Goal: Task Accomplishment & Management: Manage account settings

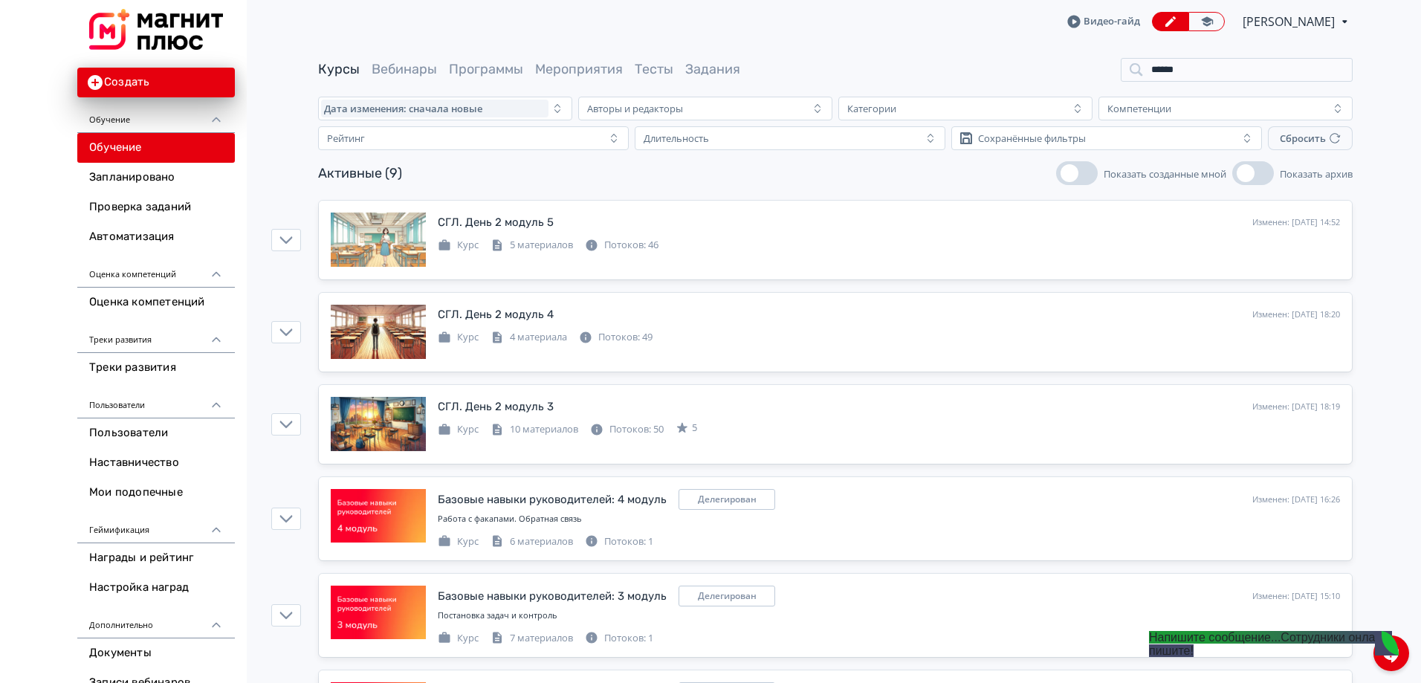
drag, startPoint x: 1197, startPoint y: 68, endPoint x: 1098, endPoint y: 57, distance: 100.1
click at [1098, 57] on main "Курсы Вебинары Программы Мероприятия Тесты Задания ****** Дата изменения: снача…" at bounding box center [835, 552] width 1171 height 1019
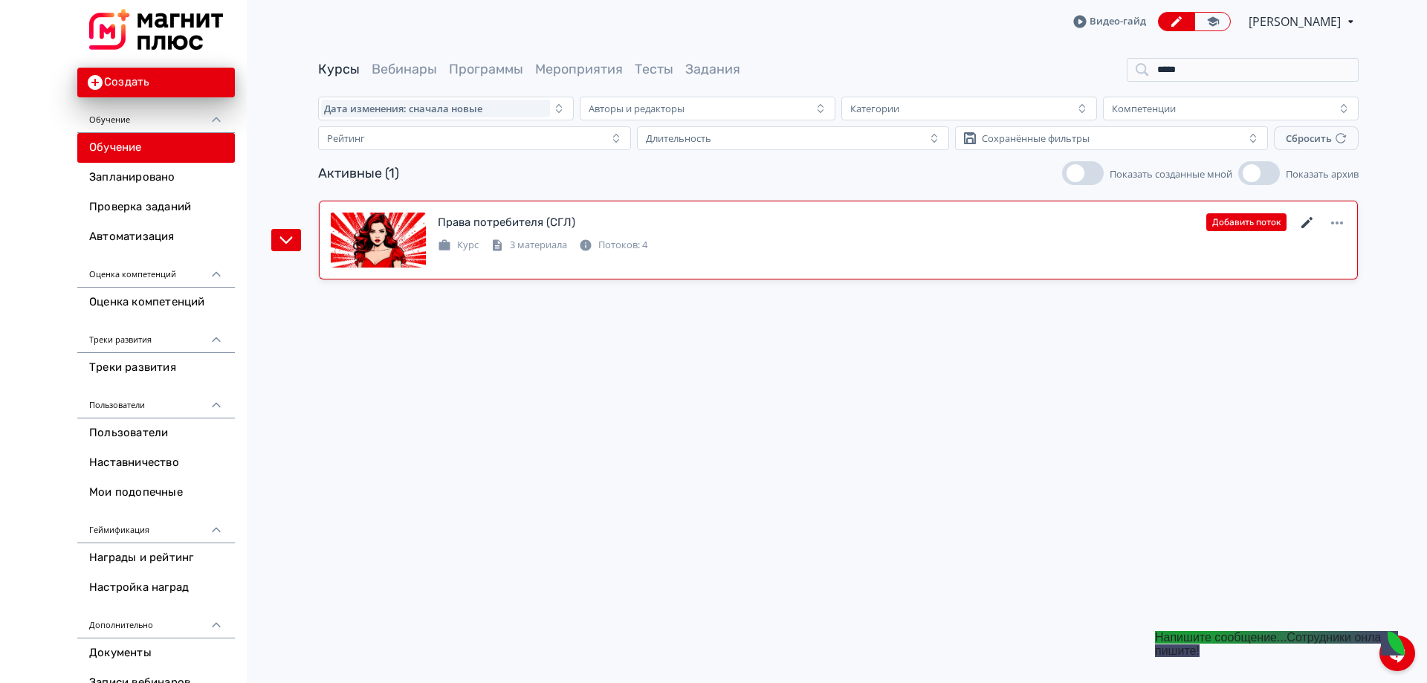
type input "*****"
click at [1303, 223] on icon at bounding box center [1307, 223] width 18 height 18
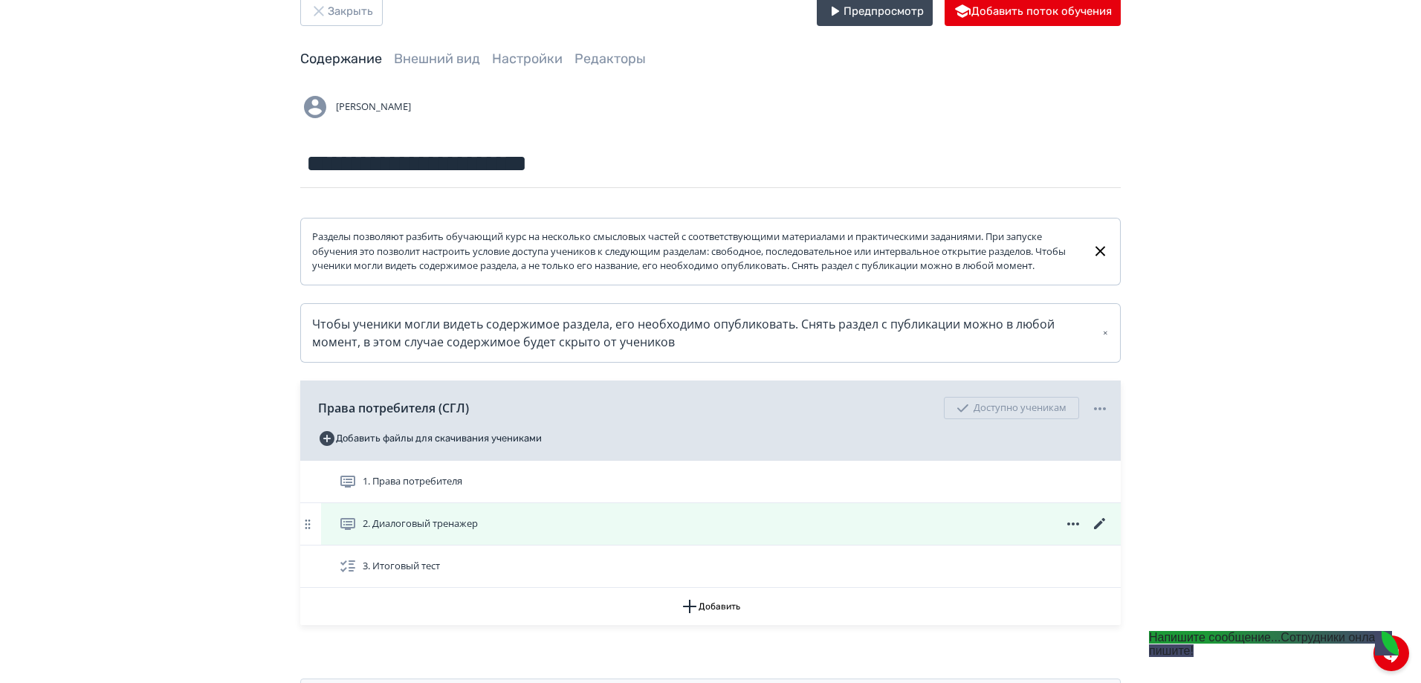
scroll to position [74, 0]
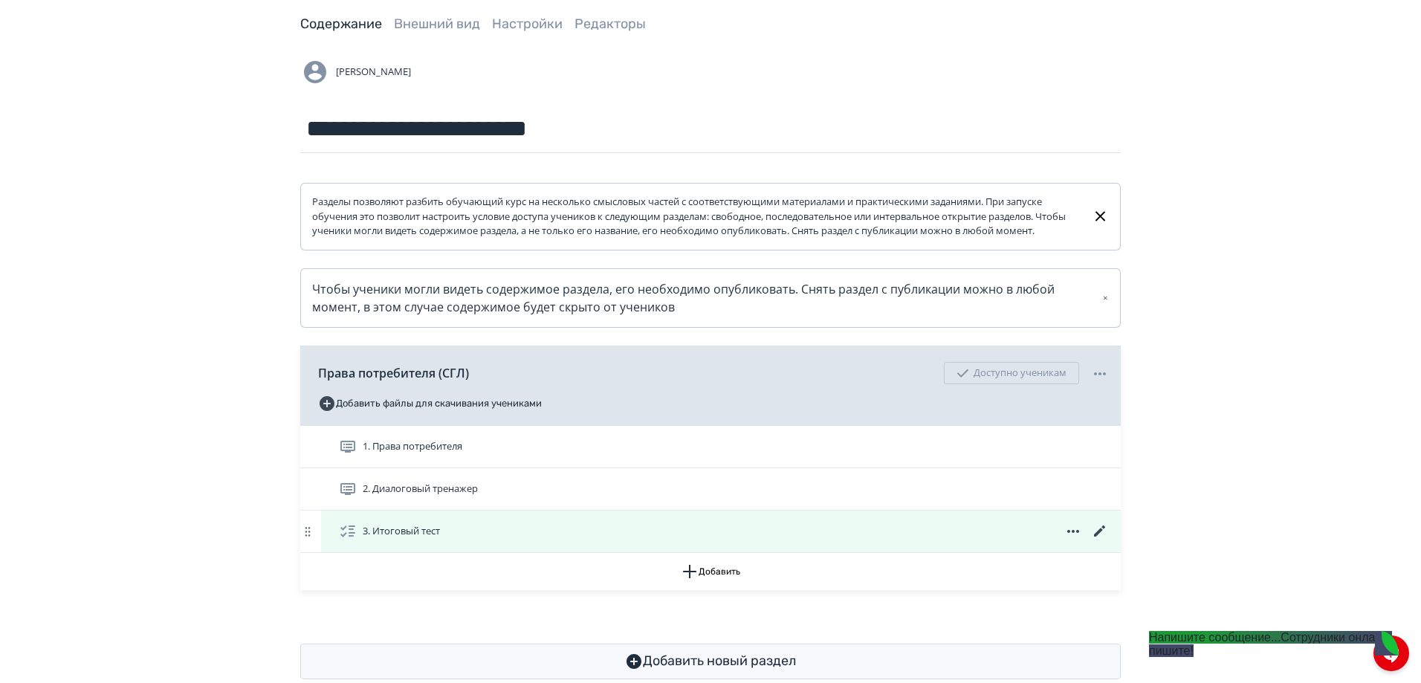
click at [1100, 537] on icon at bounding box center [1099, 530] width 11 height 11
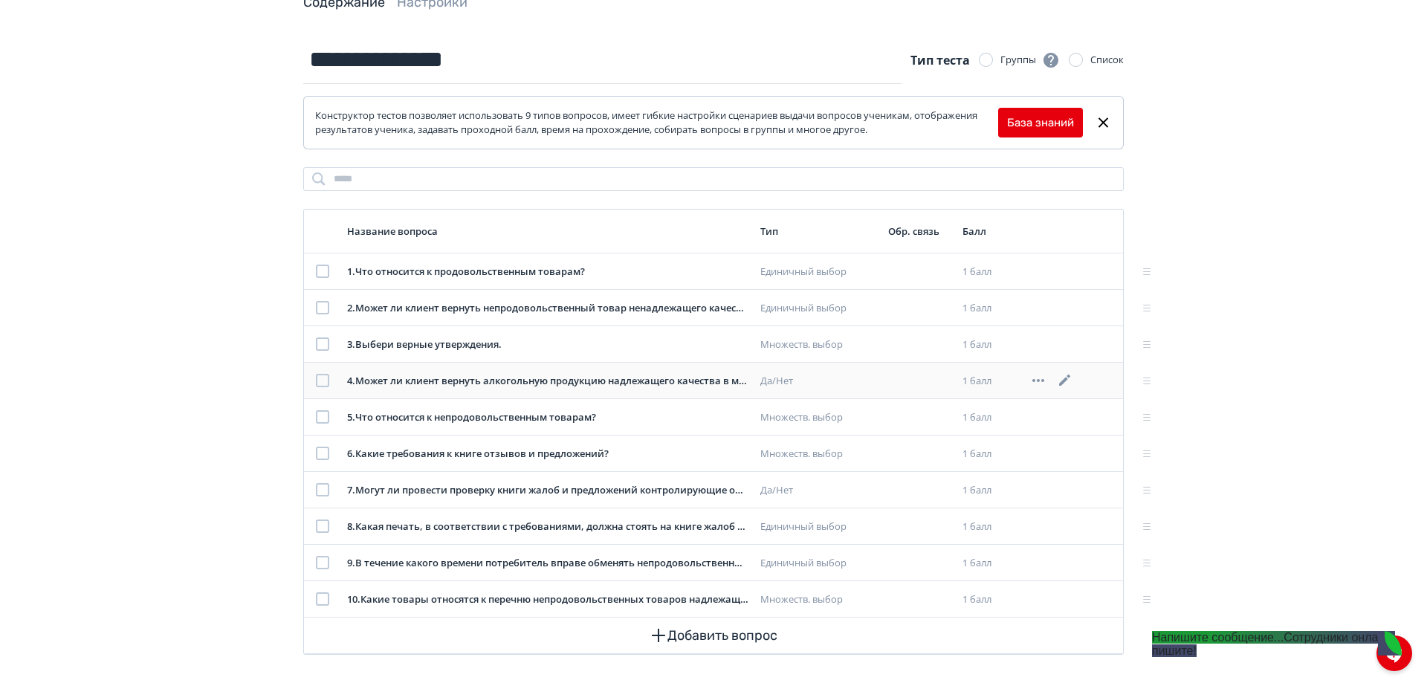
scroll to position [103, 0]
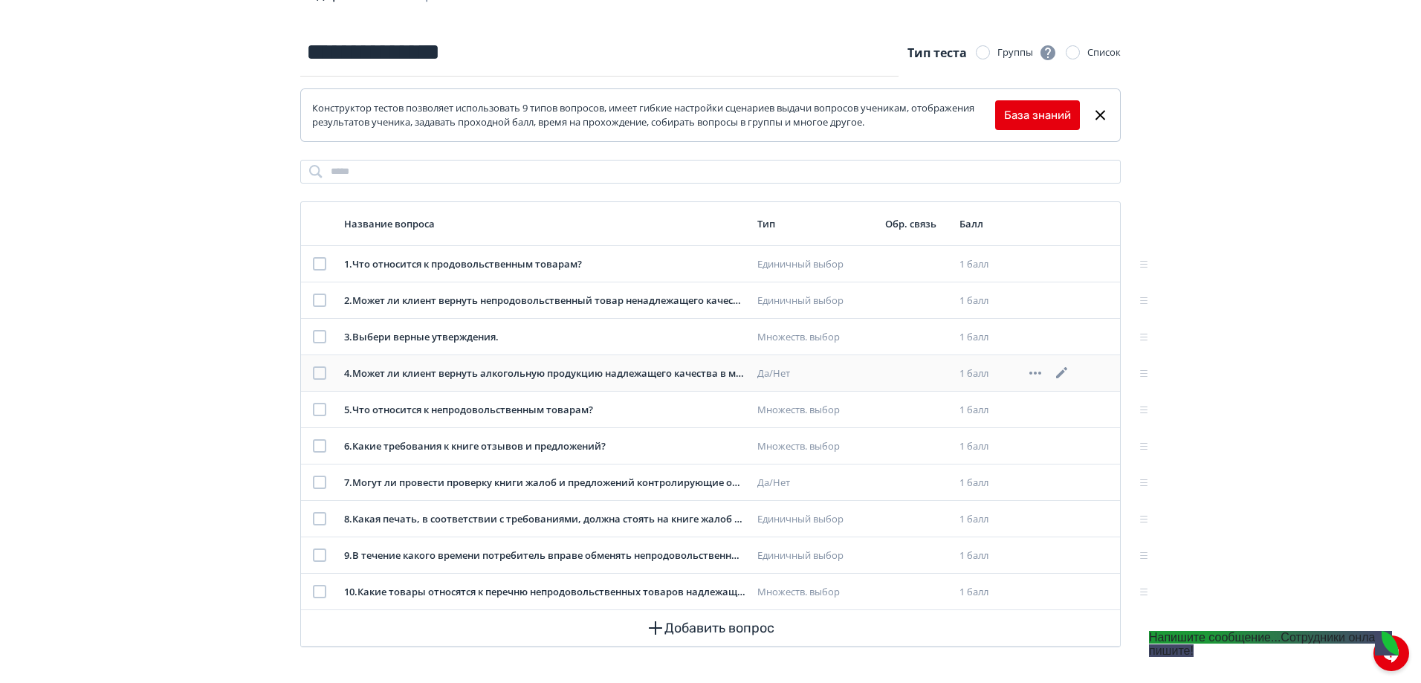
click at [1064, 372] on icon at bounding box center [1061, 372] width 11 height 11
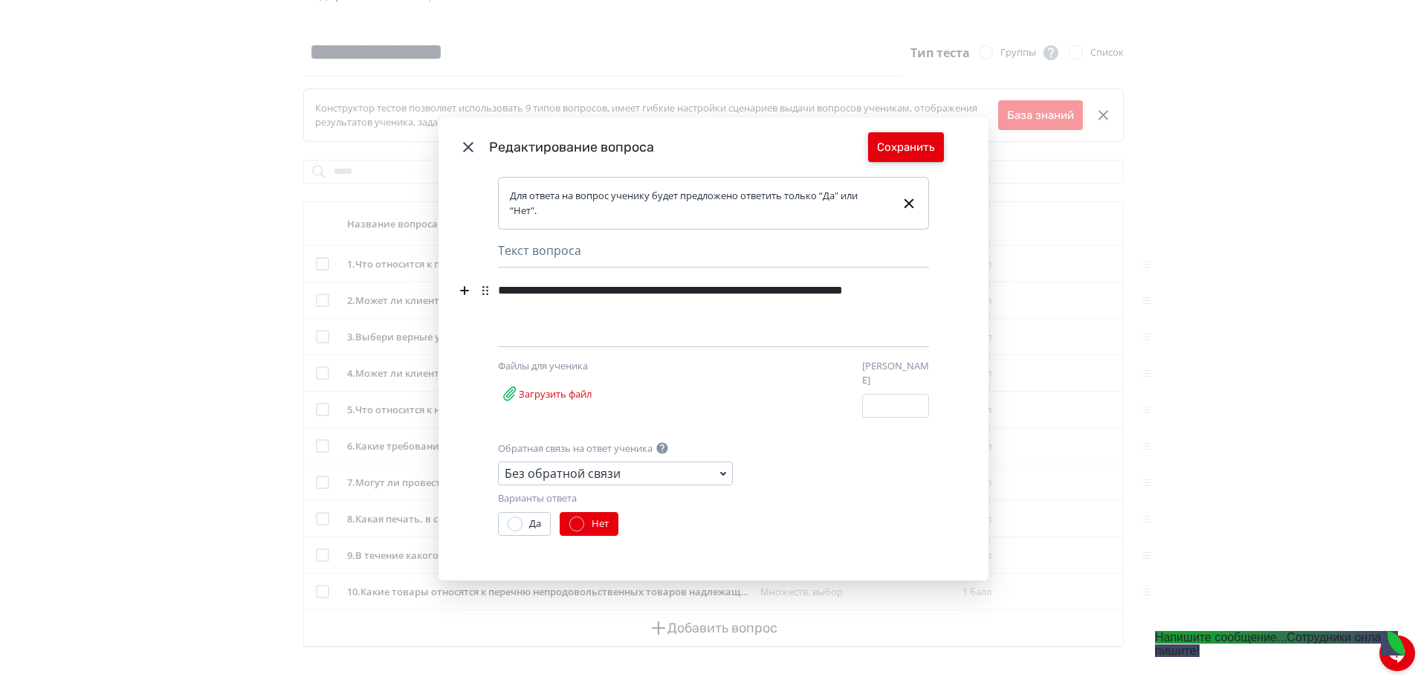
click at [910, 145] on button "Сохранить" at bounding box center [906, 147] width 76 height 30
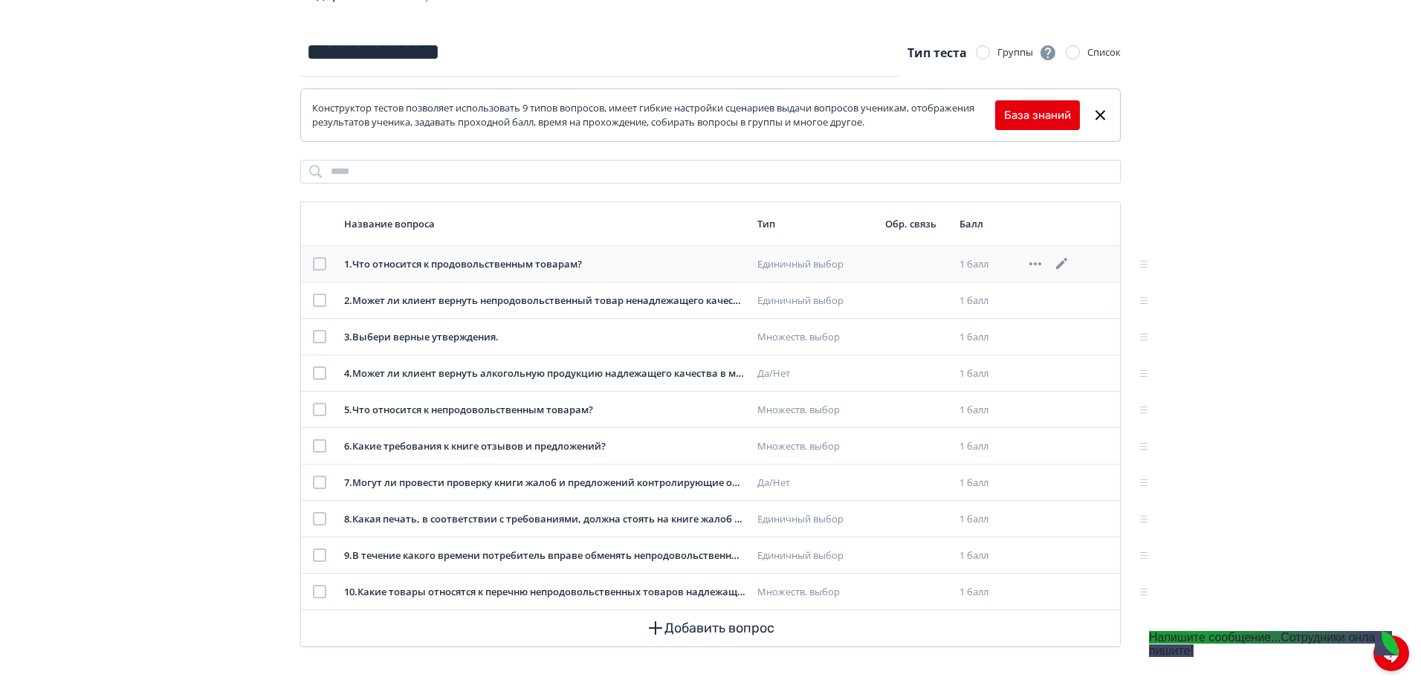
click at [1070, 262] on icon at bounding box center [1062, 264] width 18 height 18
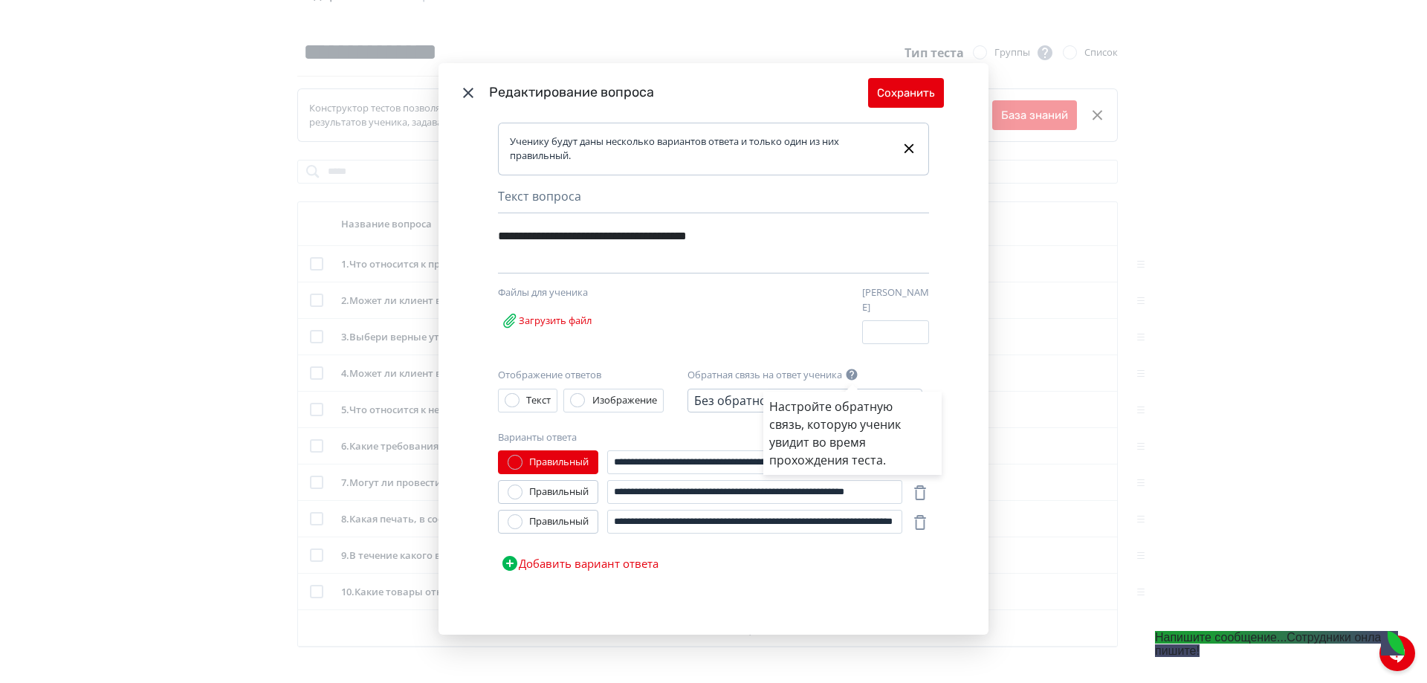
click at [454, 103] on div "Настройте обратную связь, которую ученик увидит во время прохождения теста." at bounding box center [713, 341] width 1427 height 683
click at [466, 97] on icon "Modal" at bounding box center [468, 93] width 10 height 10
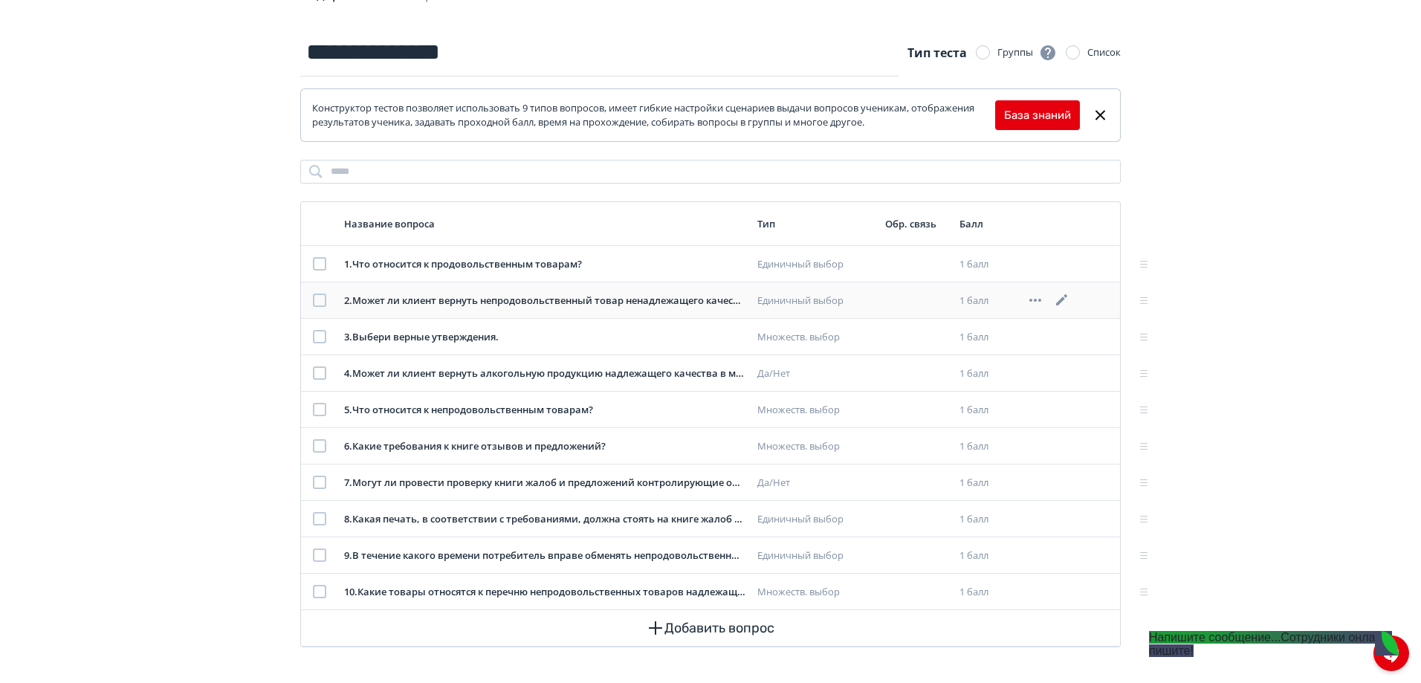
click at [1058, 299] on icon at bounding box center [1062, 300] width 18 height 18
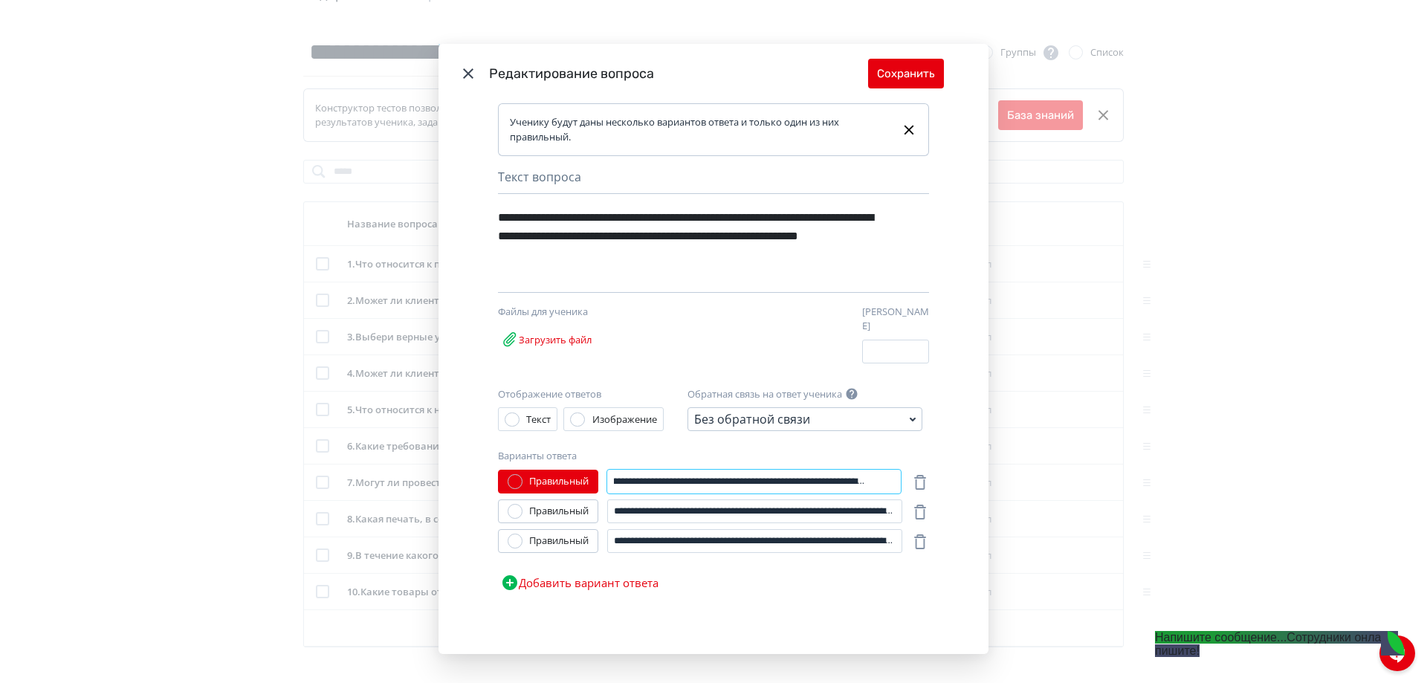
scroll to position [0, 147]
drag, startPoint x: 772, startPoint y: 475, endPoint x: 875, endPoint y: 476, distance: 102.6
click at [875, 476] on input "**********" at bounding box center [754, 482] width 294 height 24
click at [910, 70] on button "Сохранить" at bounding box center [906, 74] width 76 height 30
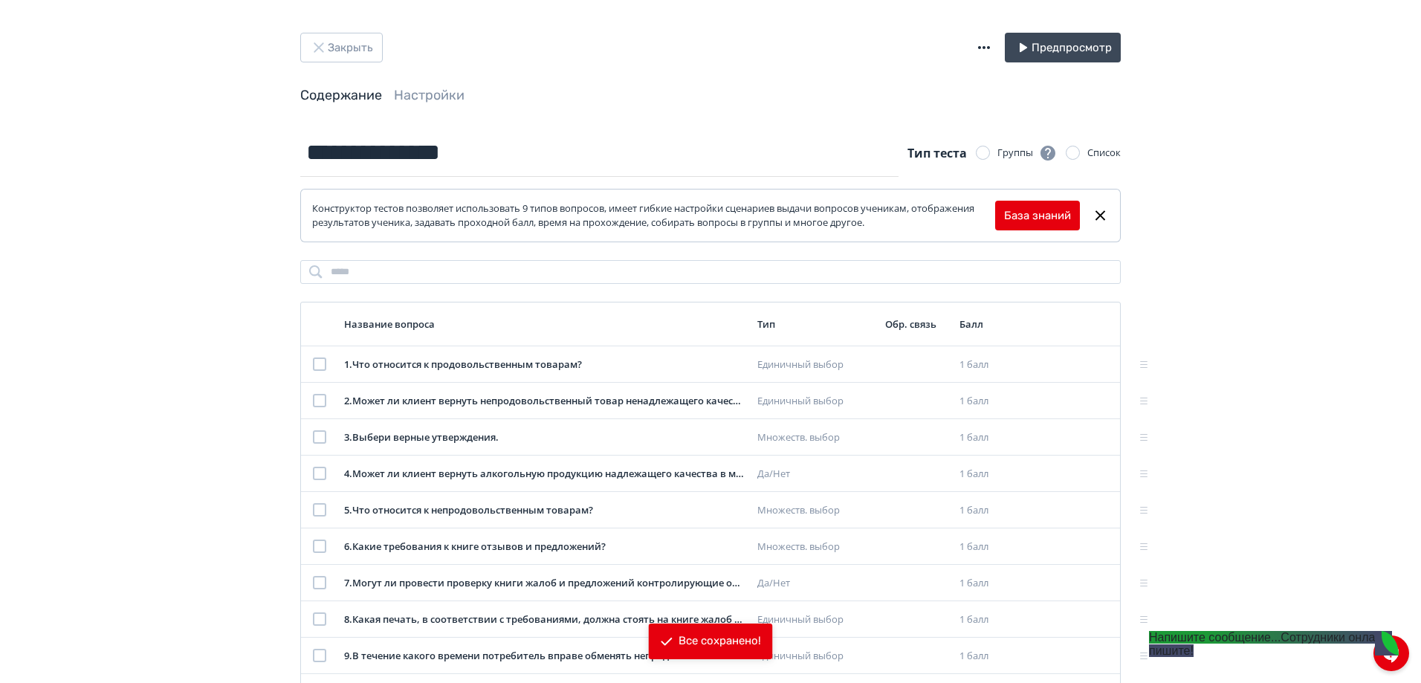
scroll to position [0, 0]
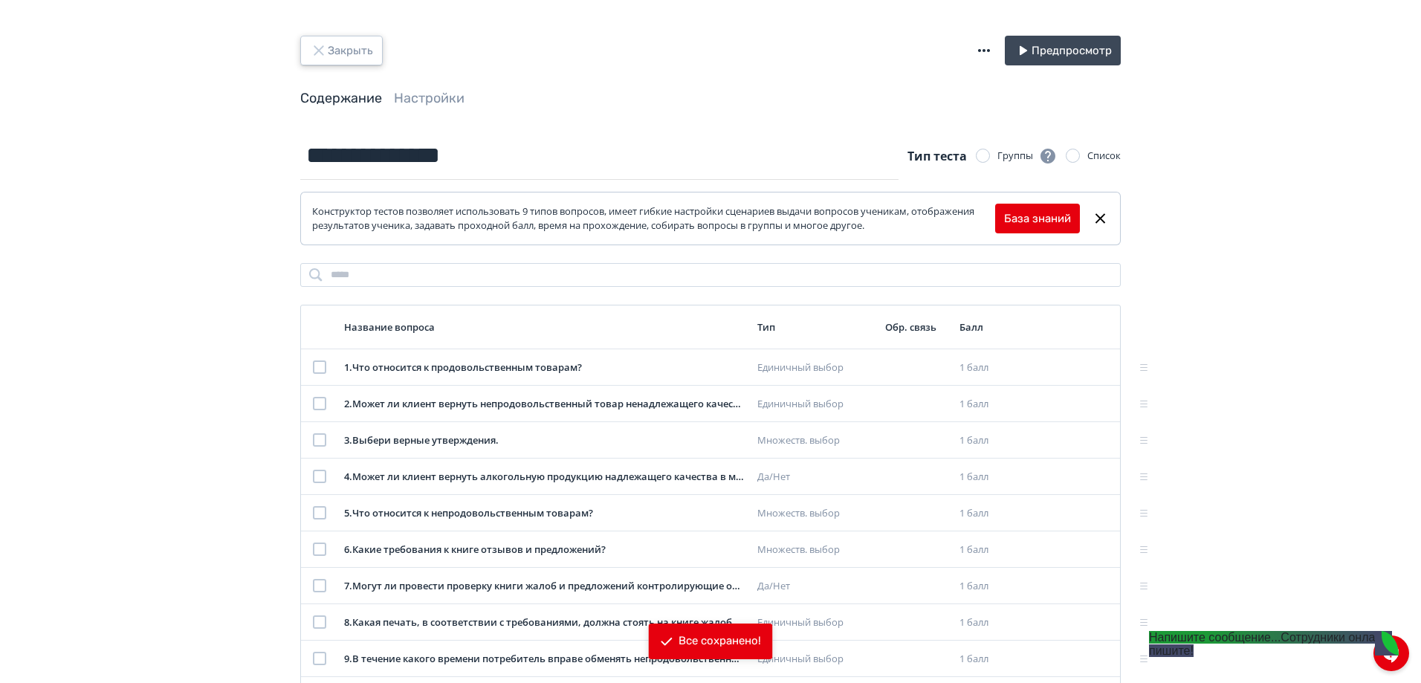
click at [343, 51] on button "Закрыть" at bounding box center [341, 51] width 83 height 30
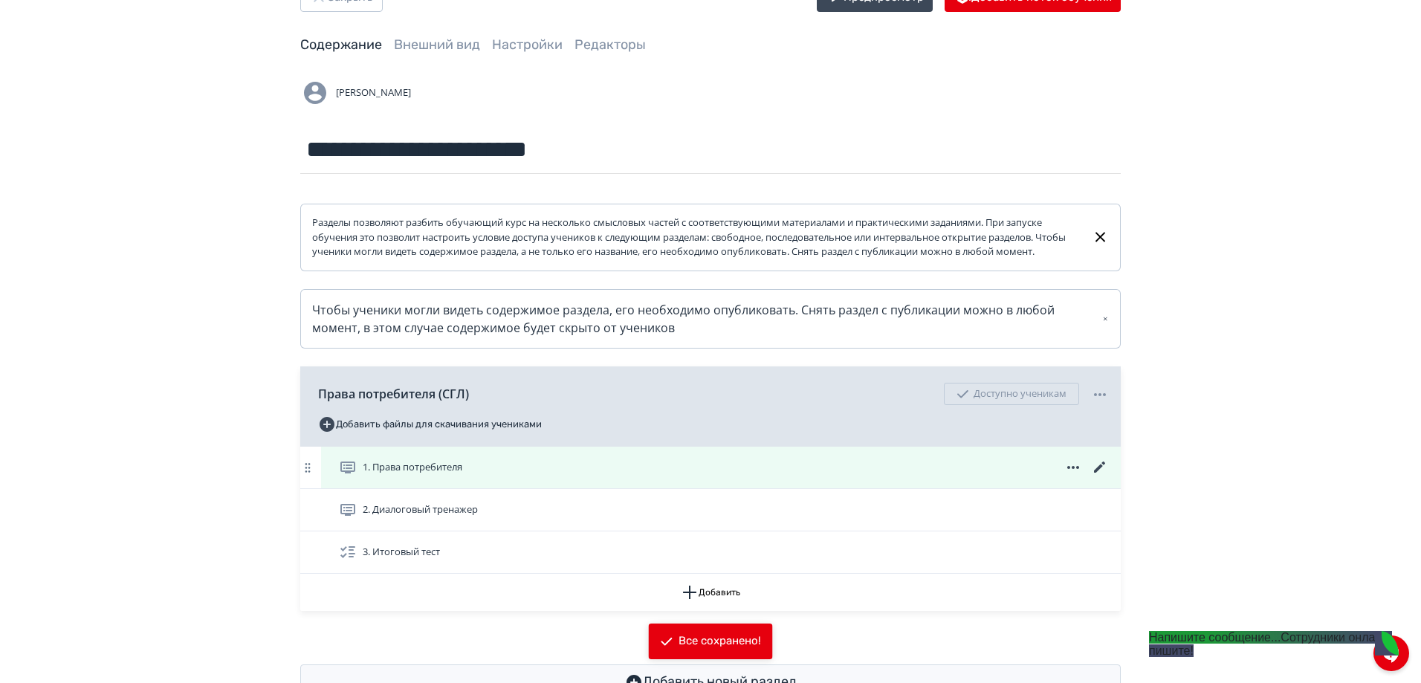
scroll to position [120, 0]
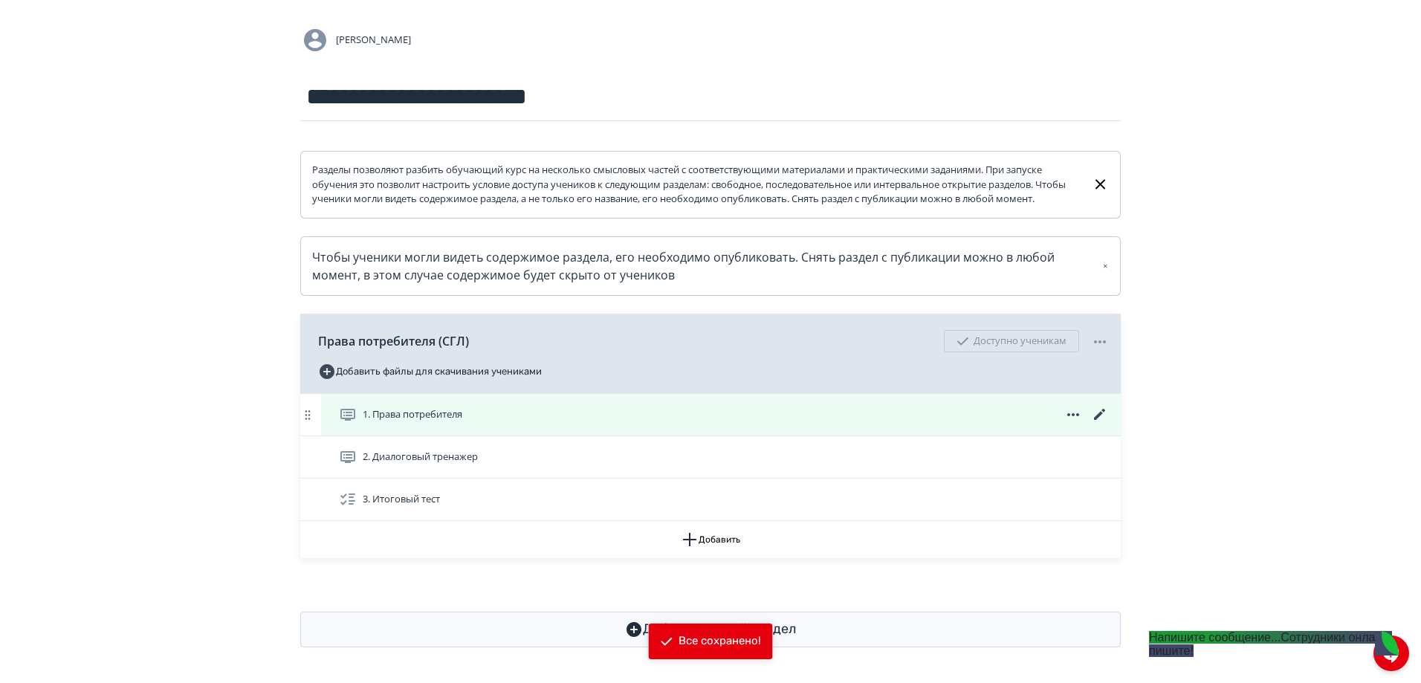
click at [1102, 416] on icon at bounding box center [1100, 415] width 18 height 18
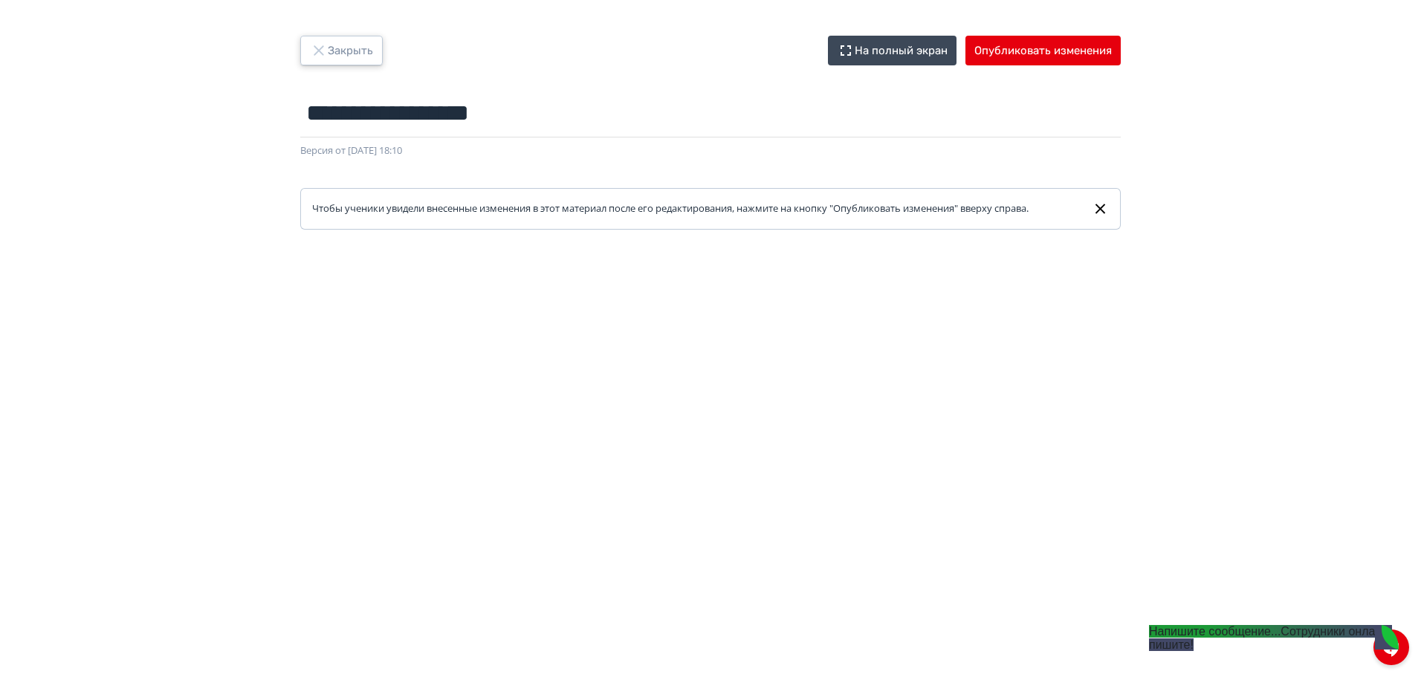
click at [349, 41] on button "Закрыть" at bounding box center [341, 51] width 83 height 30
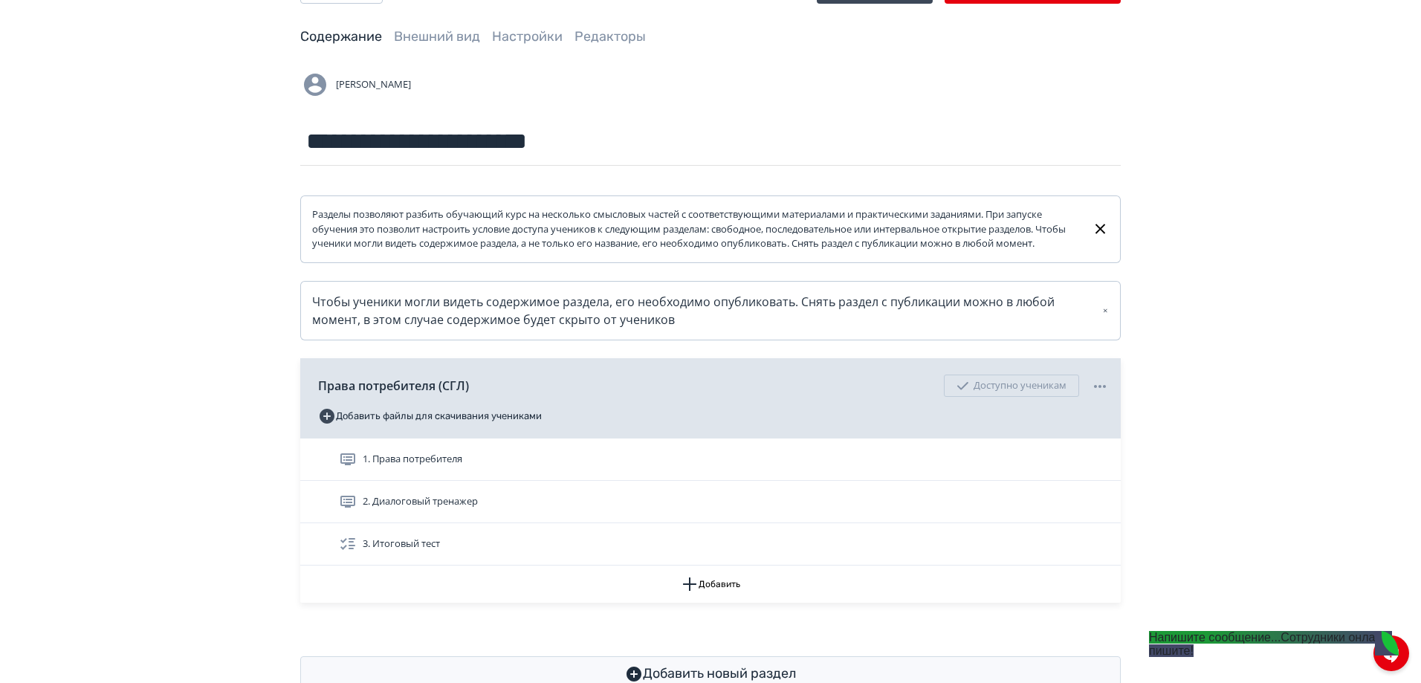
scroll to position [120, 0]
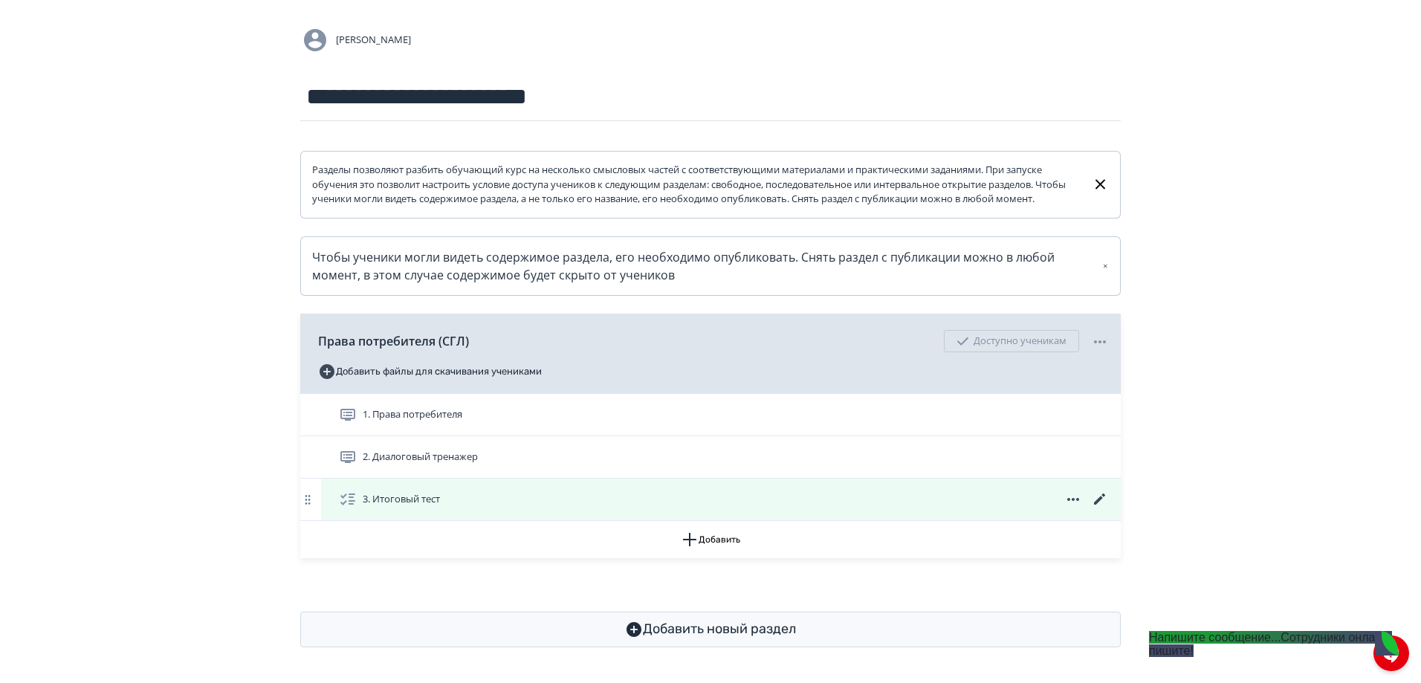
click at [1102, 496] on icon at bounding box center [1100, 500] width 18 height 18
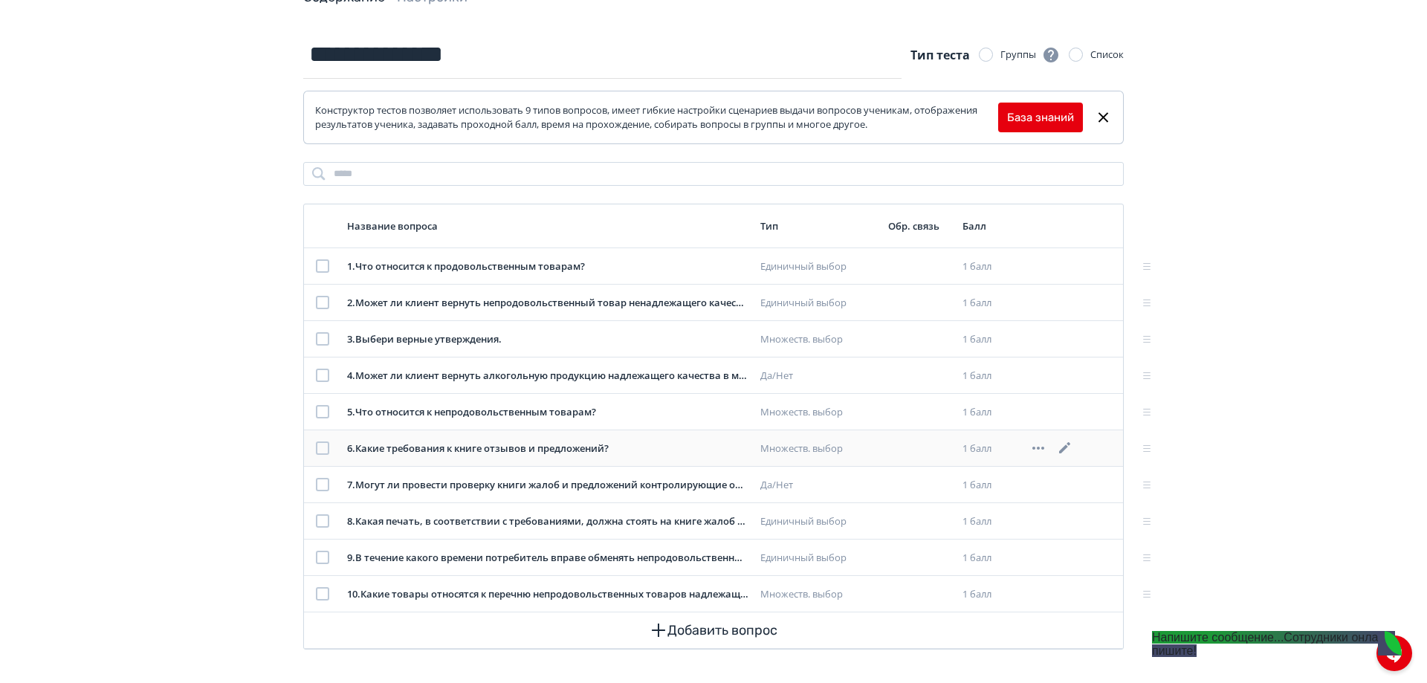
scroll to position [103, 0]
click at [1070, 441] on icon at bounding box center [1062, 446] width 18 height 18
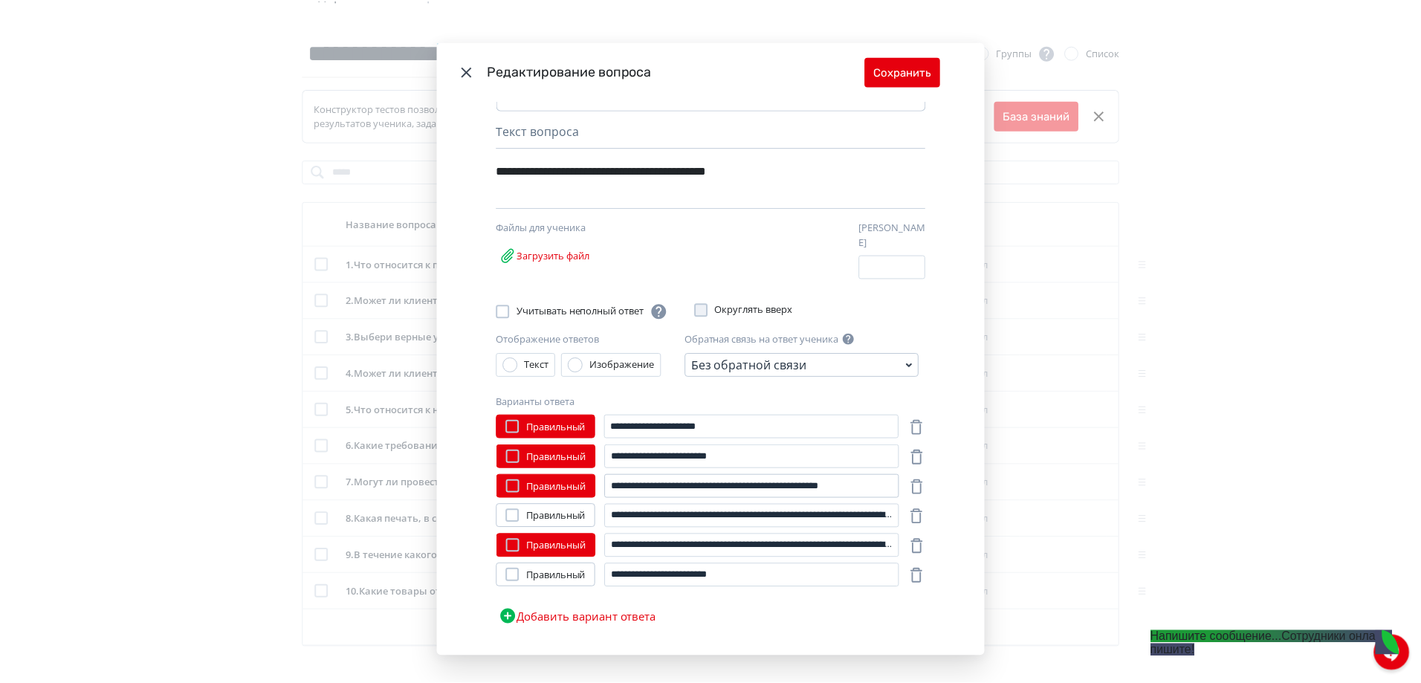
scroll to position [68, 0]
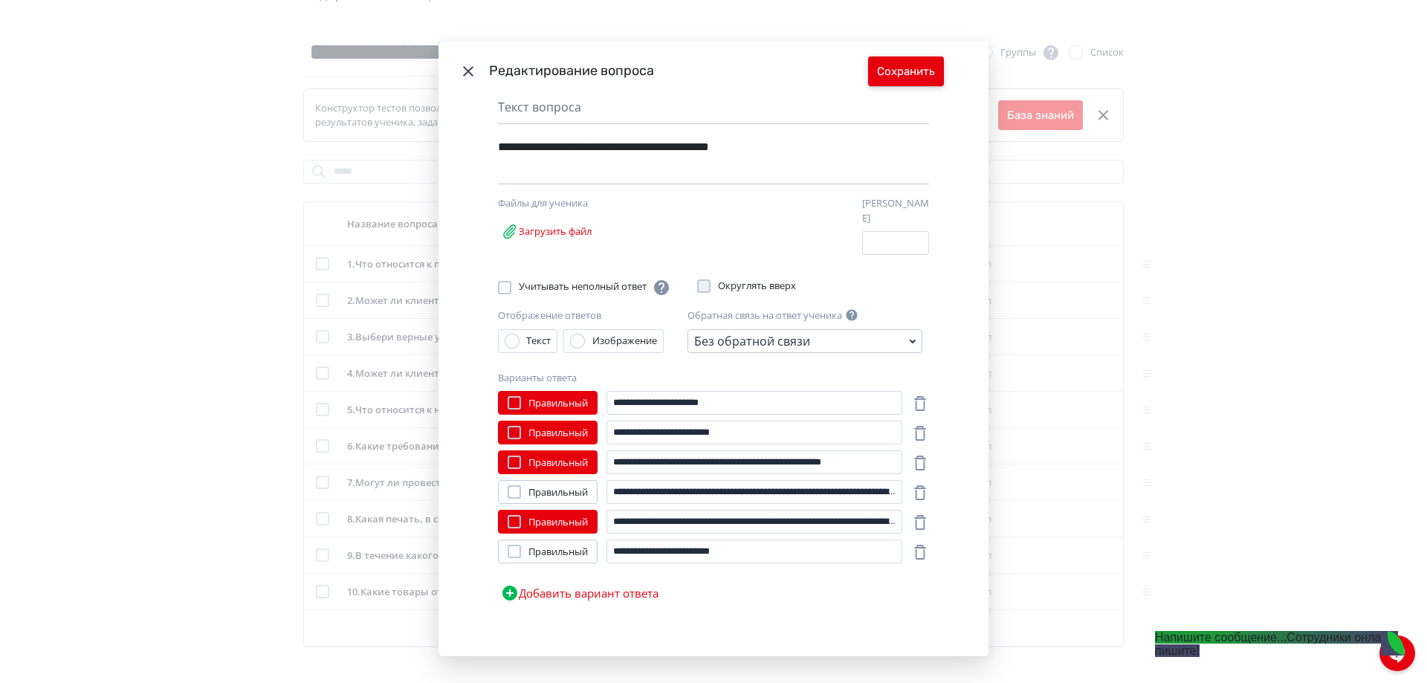
click at [890, 70] on button "Сохранить" at bounding box center [906, 71] width 76 height 30
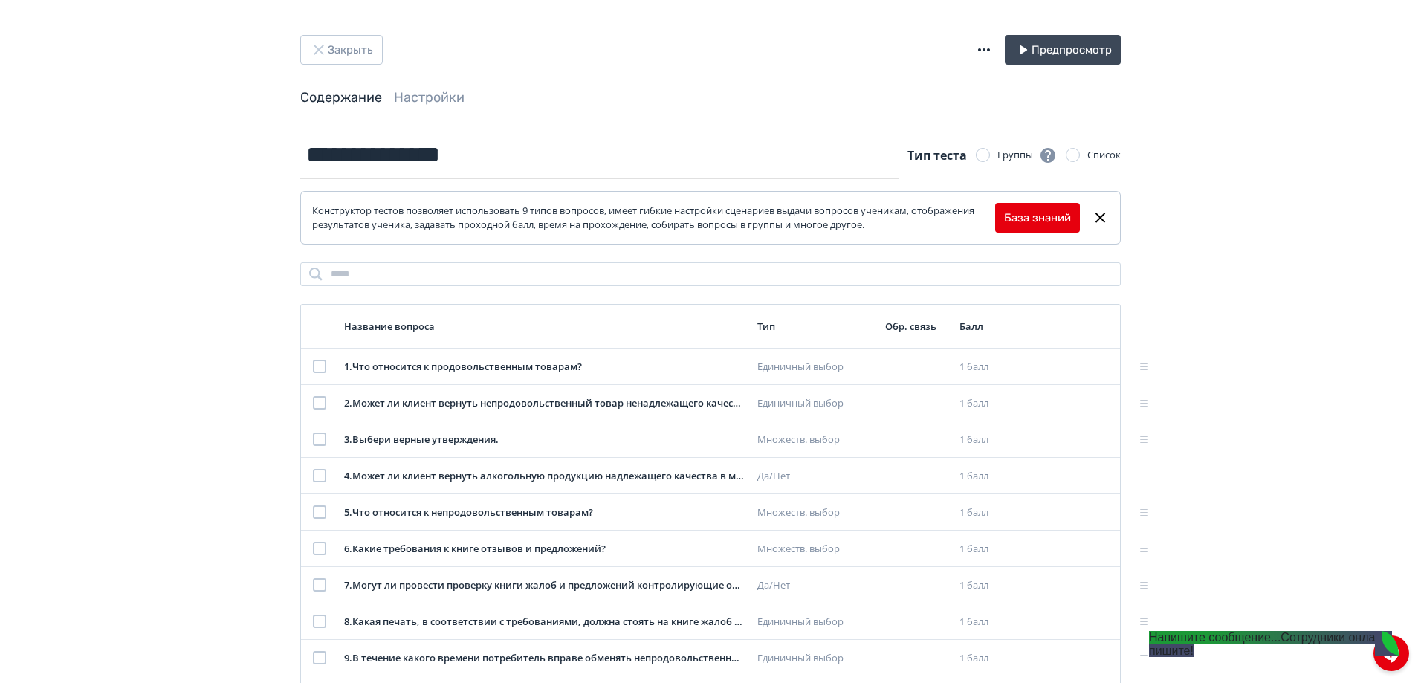
scroll to position [0, 0]
click at [364, 37] on button "Закрыть" at bounding box center [341, 51] width 83 height 30
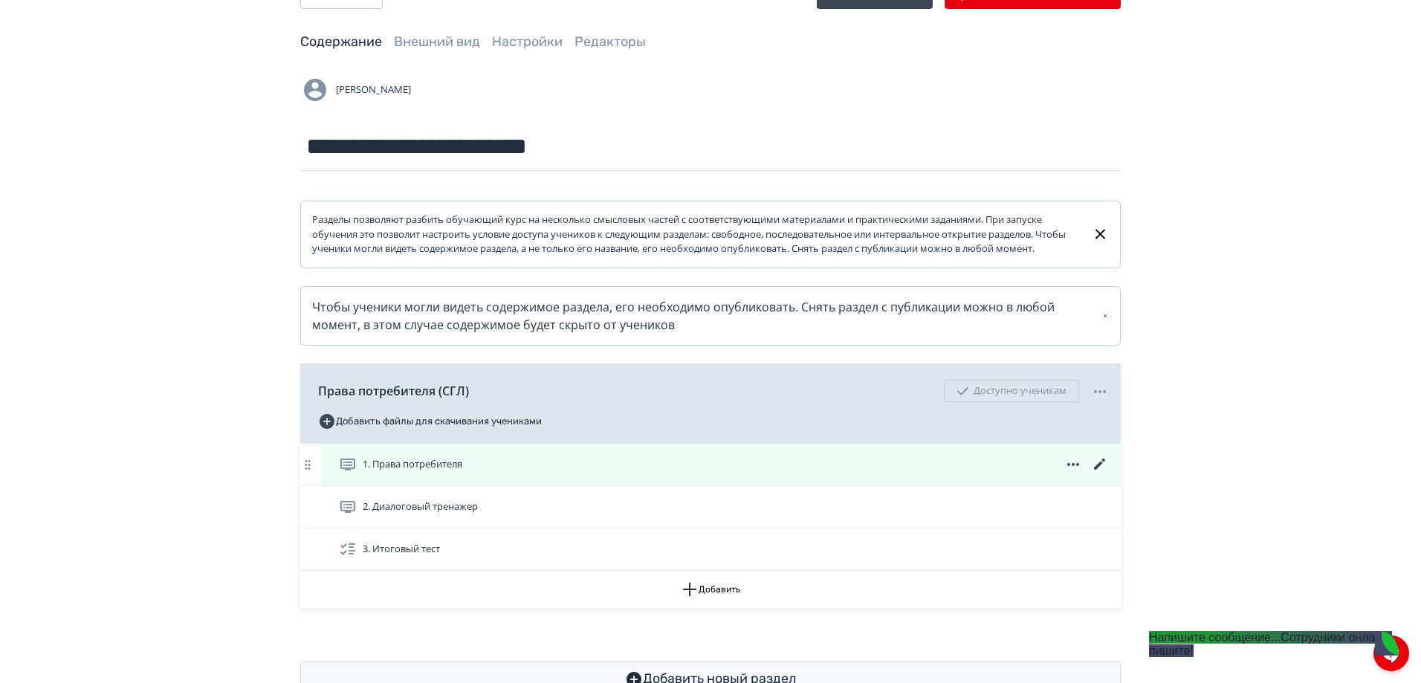
scroll to position [120, 0]
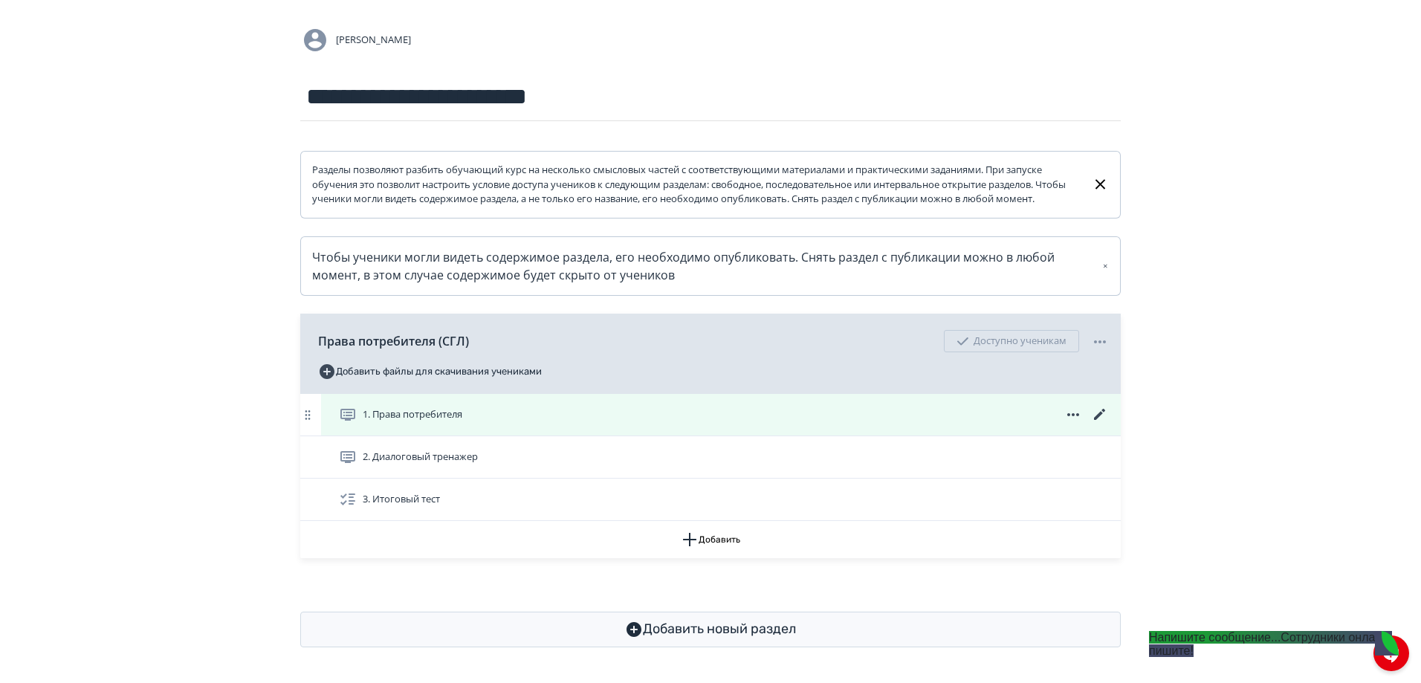
click at [1099, 413] on icon at bounding box center [1100, 415] width 18 height 18
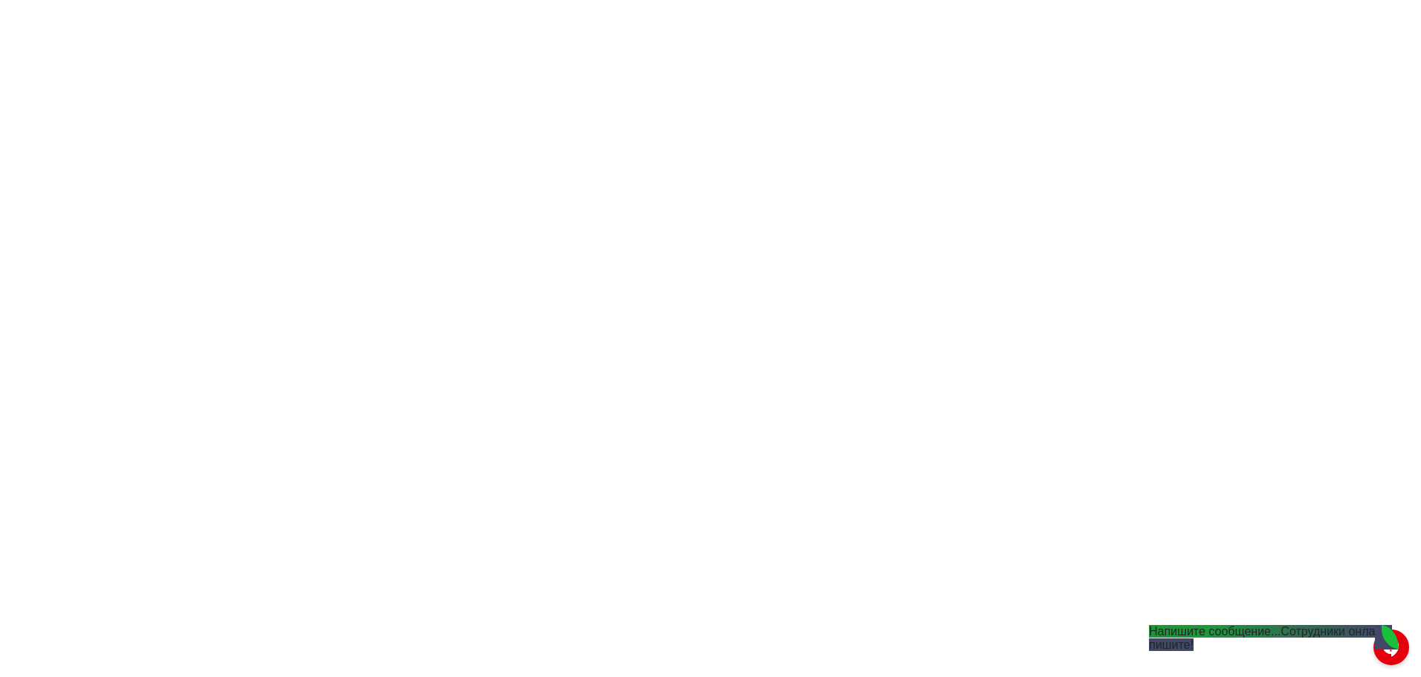
scroll to position [251, 0]
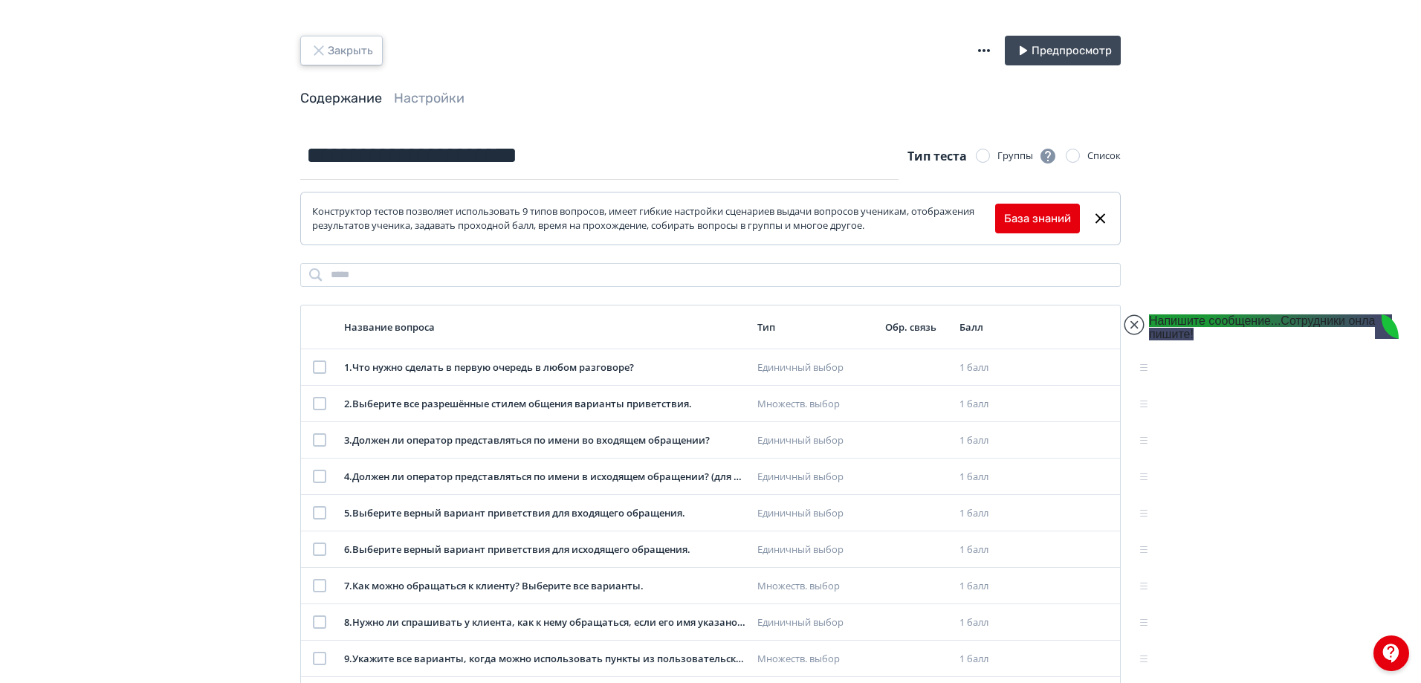
click at [326, 53] on icon "button" at bounding box center [319, 51] width 18 height 18
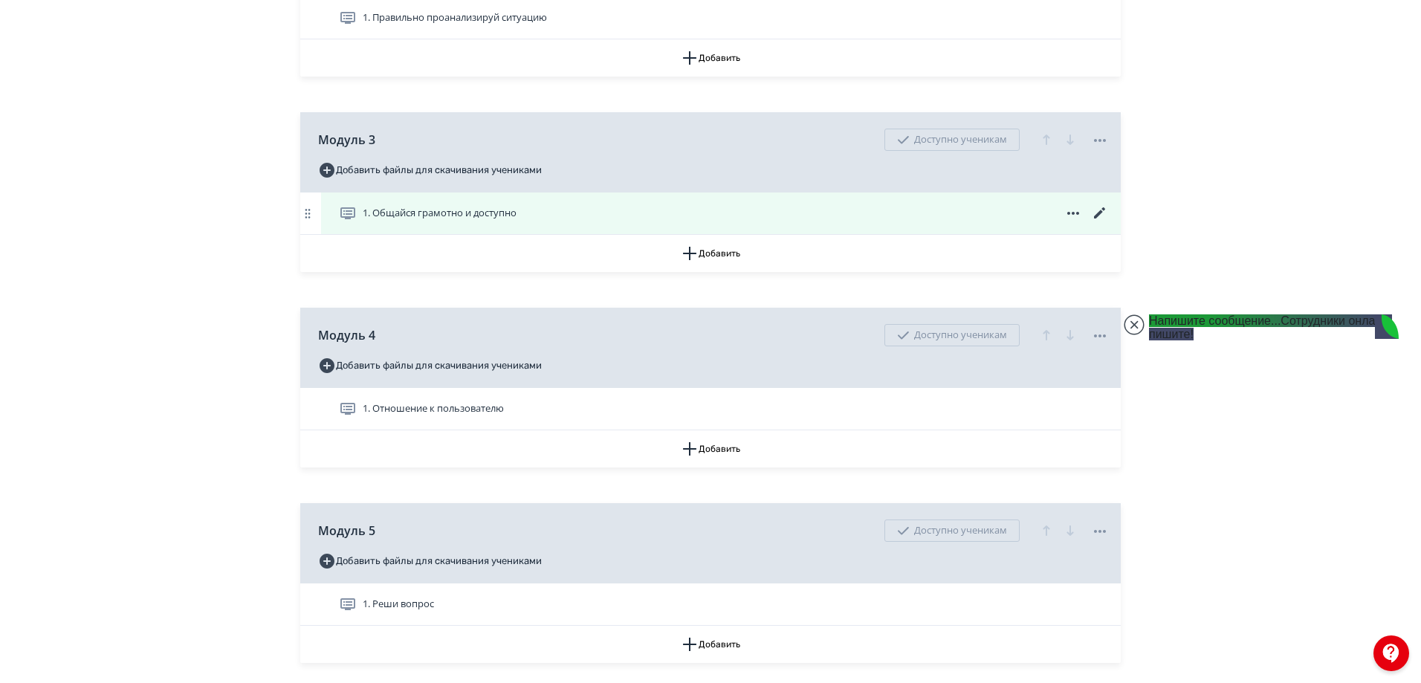
scroll to position [669, 0]
